Goal: Find specific page/section: Find specific page/section

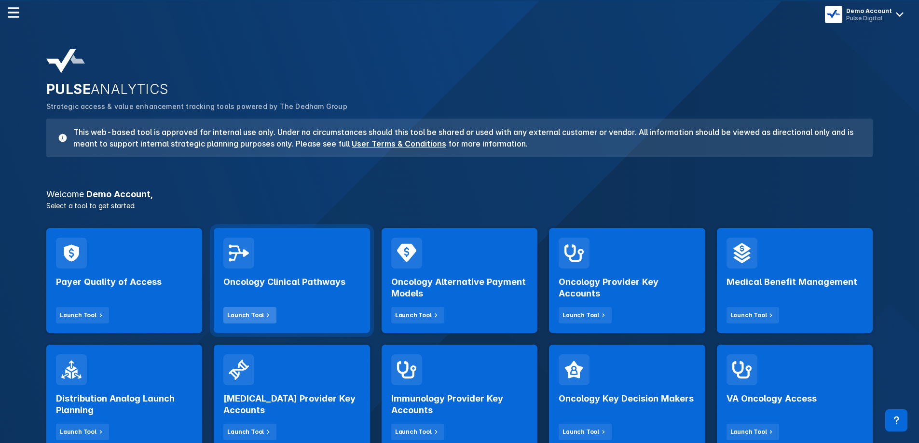
click at [264, 314] on icon at bounding box center [268, 315] width 9 height 9
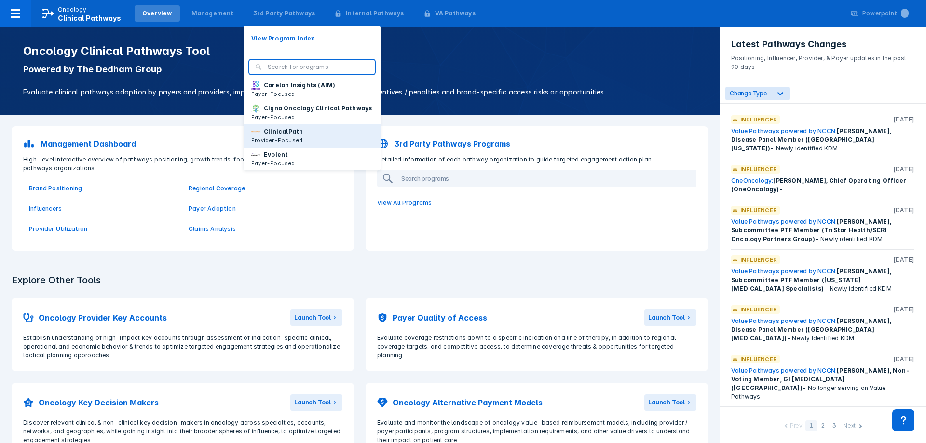
click at [284, 136] on p "ClinicalPath" at bounding box center [283, 131] width 39 height 9
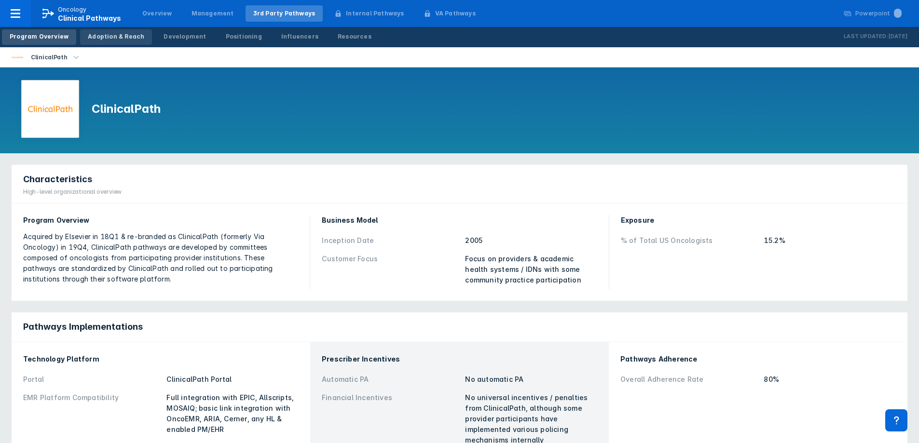
click at [137, 41] on link "Adoption & Reach" at bounding box center [116, 36] width 72 height 15
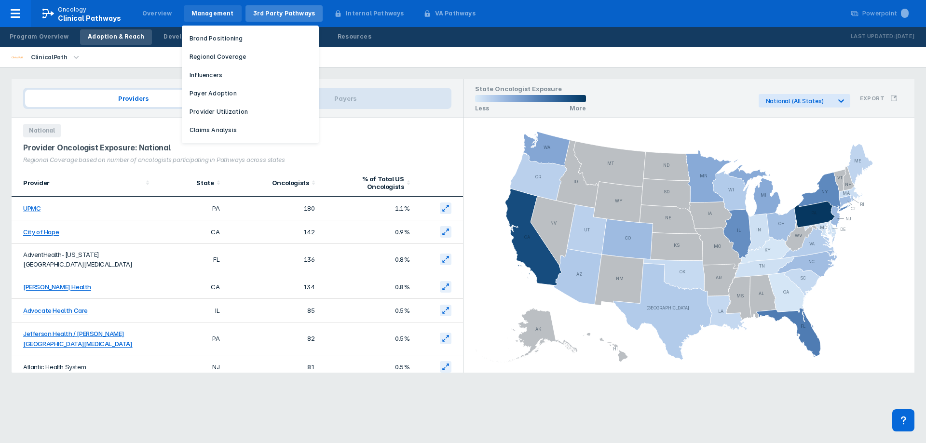
click at [196, 18] on div "Management" at bounding box center [213, 13] width 58 height 16
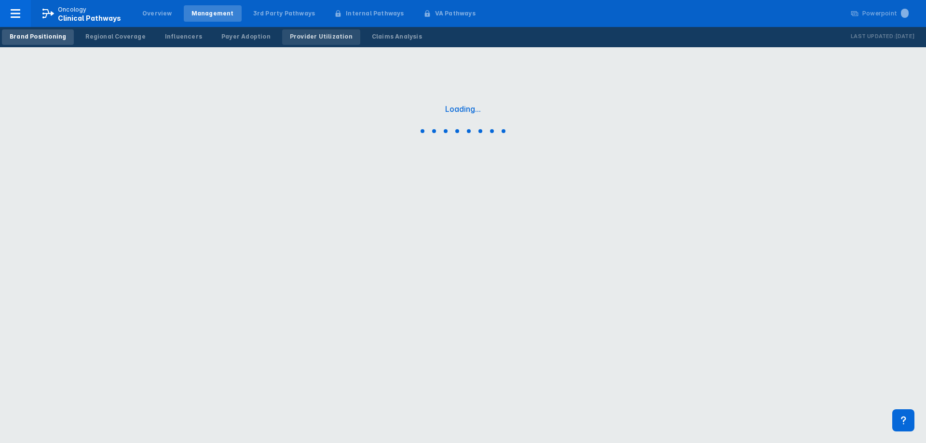
click at [295, 36] on div "Provider Utilization" at bounding box center [321, 36] width 63 height 9
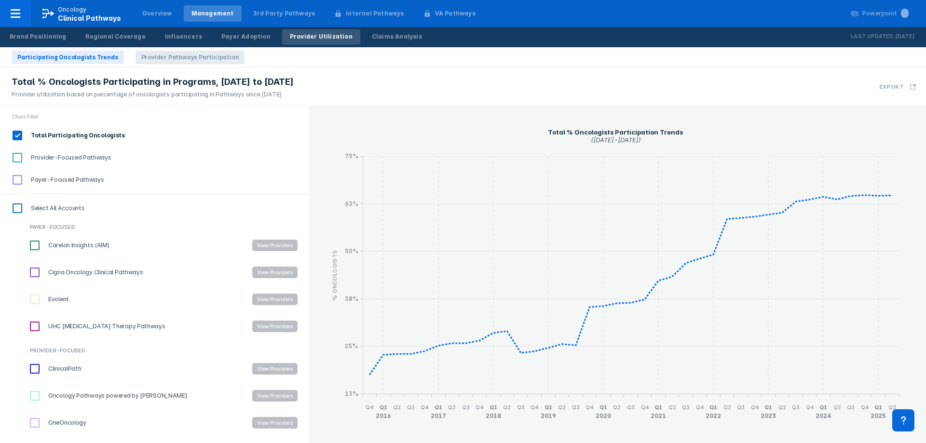
click at [180, 59] on span "Provider Pathways Participation" at bounding box center [191, 58] width 110 height 14
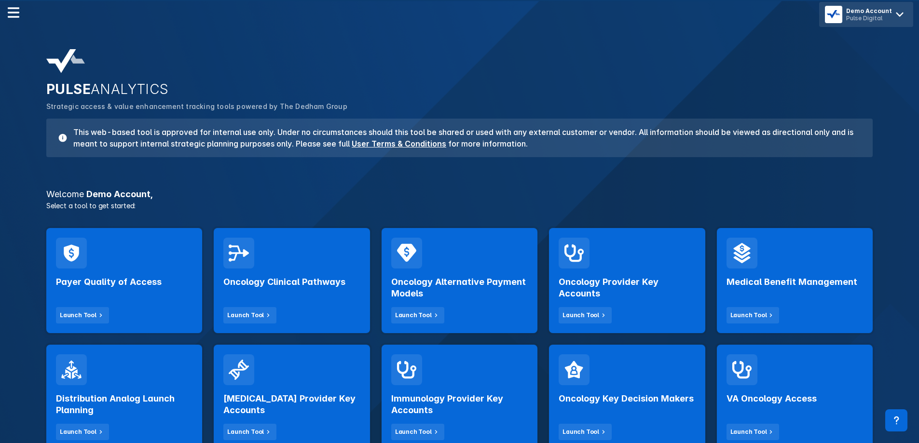
click at [898, 13] on icon at bounding box center [899, 14] width 15 height 15
click at [861, 39] on button "Logout" at bounding box center [867, 40] width 86 height 19
